Goal: Information Seeking & Learning: Learn about a topic

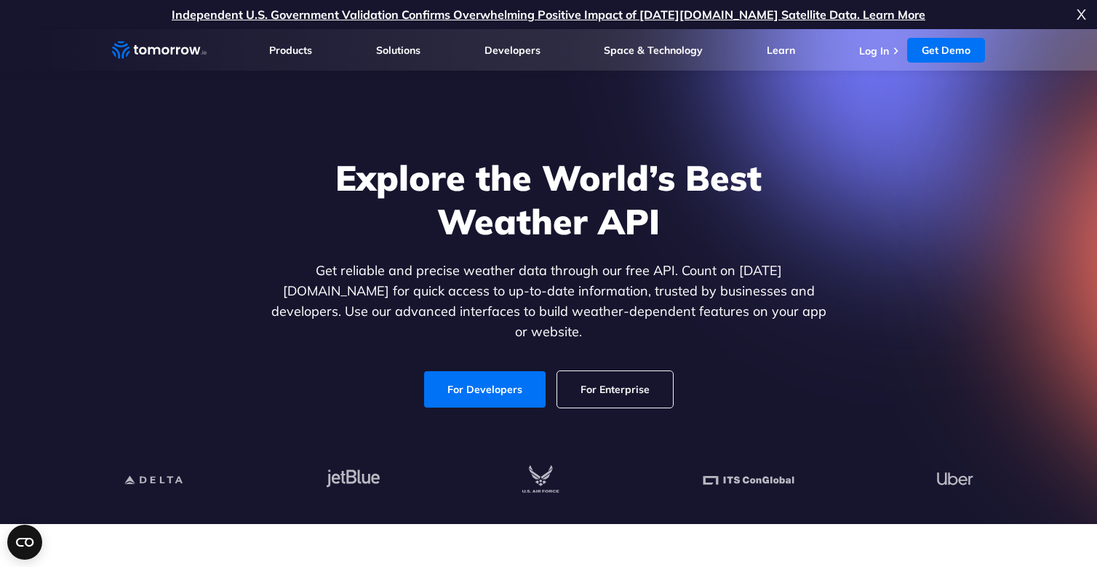
click at [495, 378] on link "For Developers" at bounding box center [484, 389] width 121 height 36
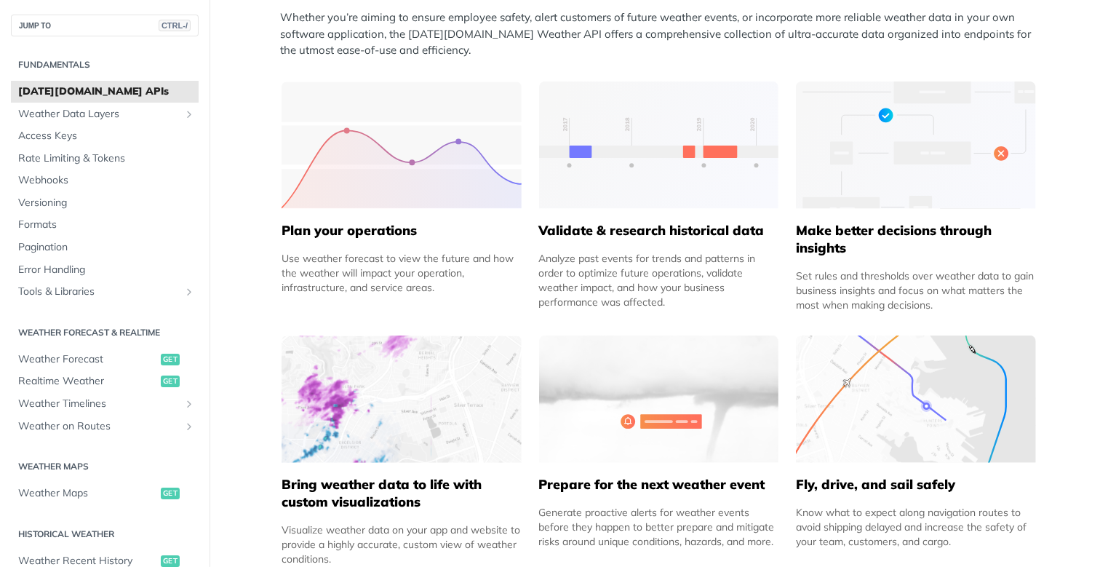
scroll to position [647, 0]
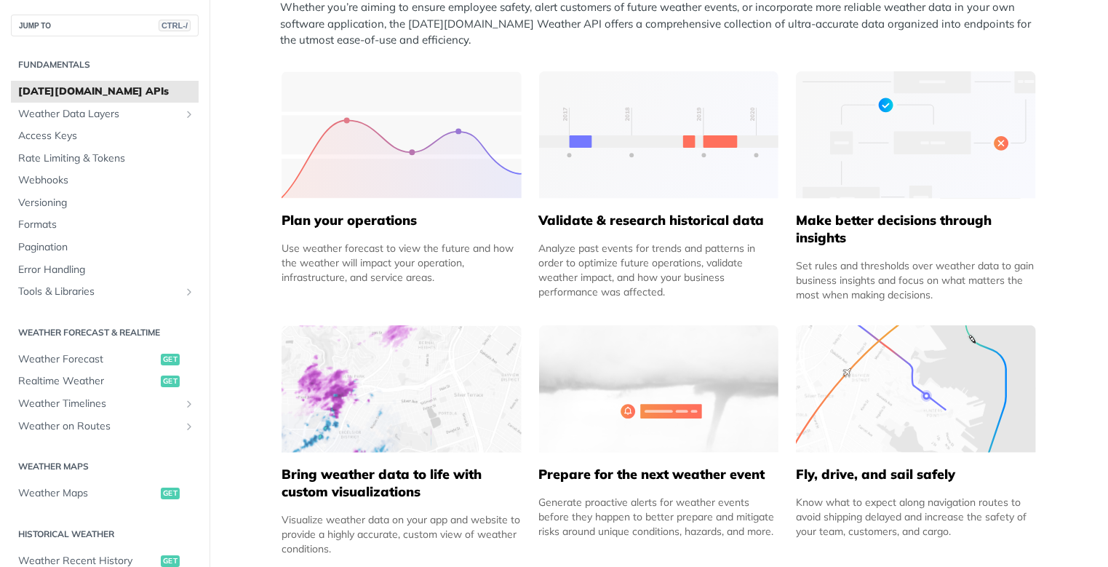
click at [460, 287] on div "Plan your operations Use weather forecast to view the future and how the weathe…" at bounding box center [402, 186] width 240 height 231
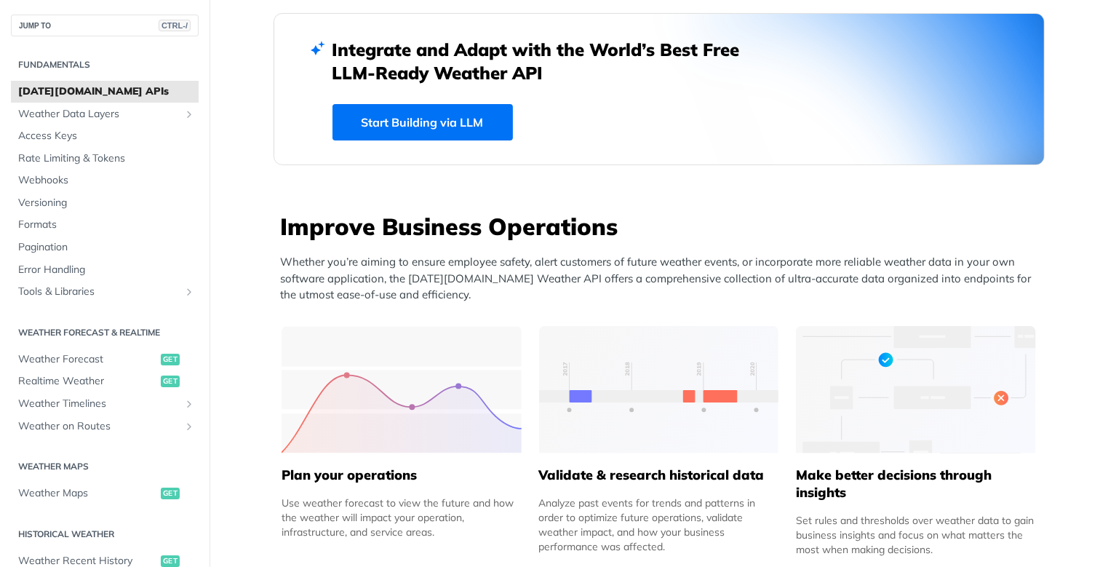
scroll to position [392, 0]
click at [450, 119] on link "Start Building via LLM" at bounding box center [422, 123] width 180 height 36
